Goal: Information Seeking & Learning: Learn about a topic

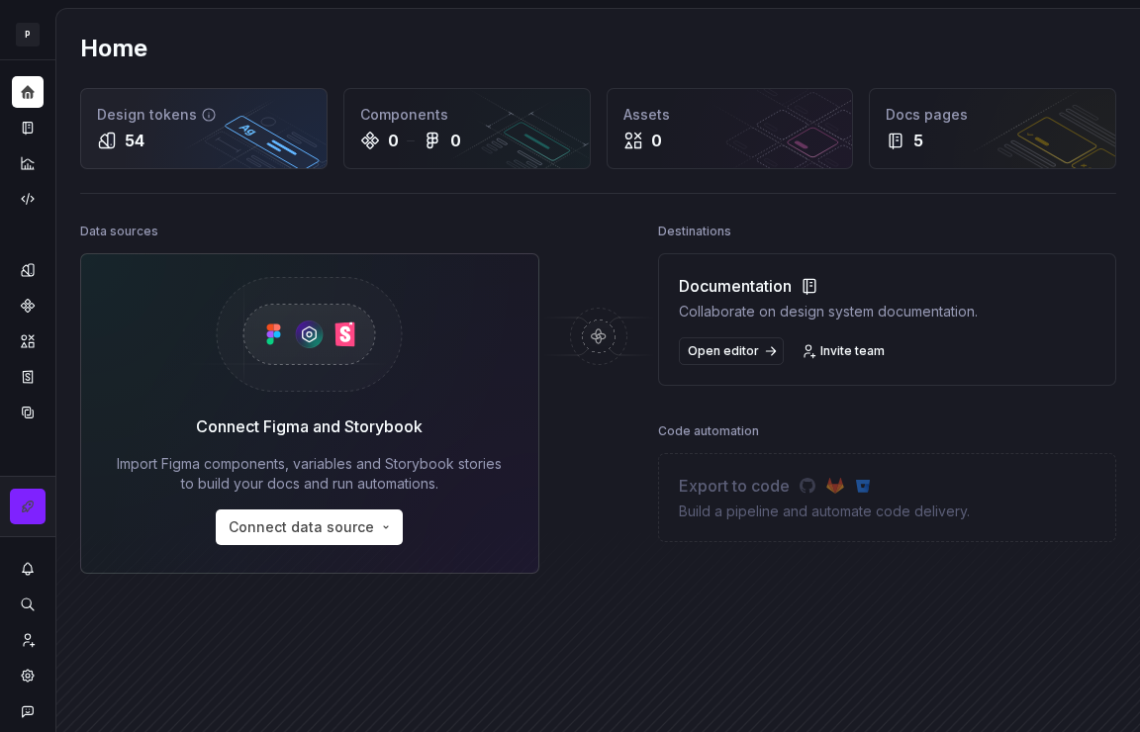
click at [171, 142] on div "54" at bounding box center [204, 141] width 214 height 24
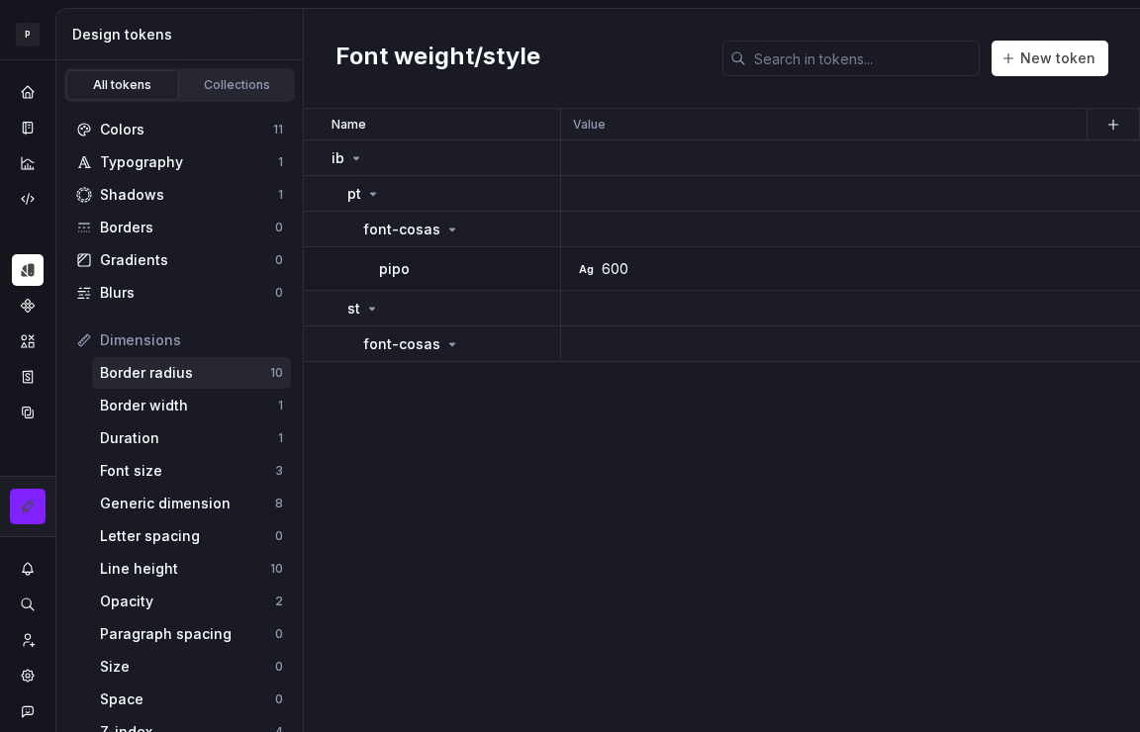
click at [194, 376] on div "Border radius" at bounding box center [185, 373] width 170 height 20
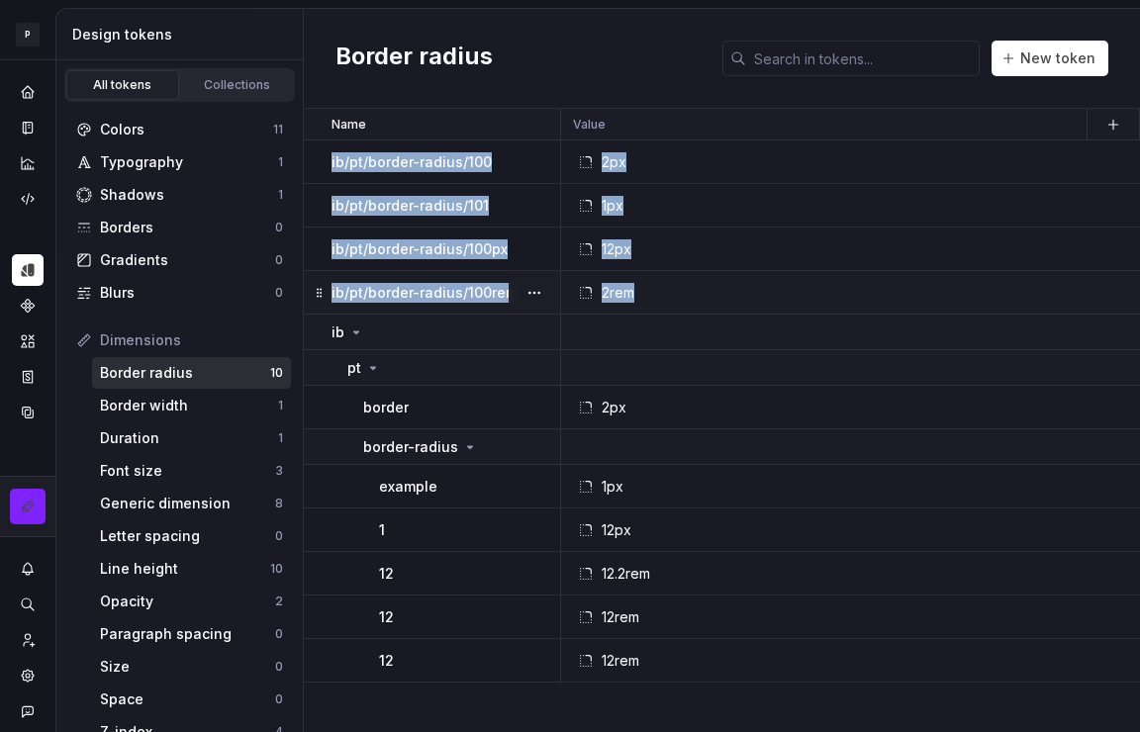
drag, startPoint x: 330, startPoint y: 160, endPoint x: 773, endPoint y: 306, distance: 465.6
